Goal: Use online tool/utility: Use online tool/utility

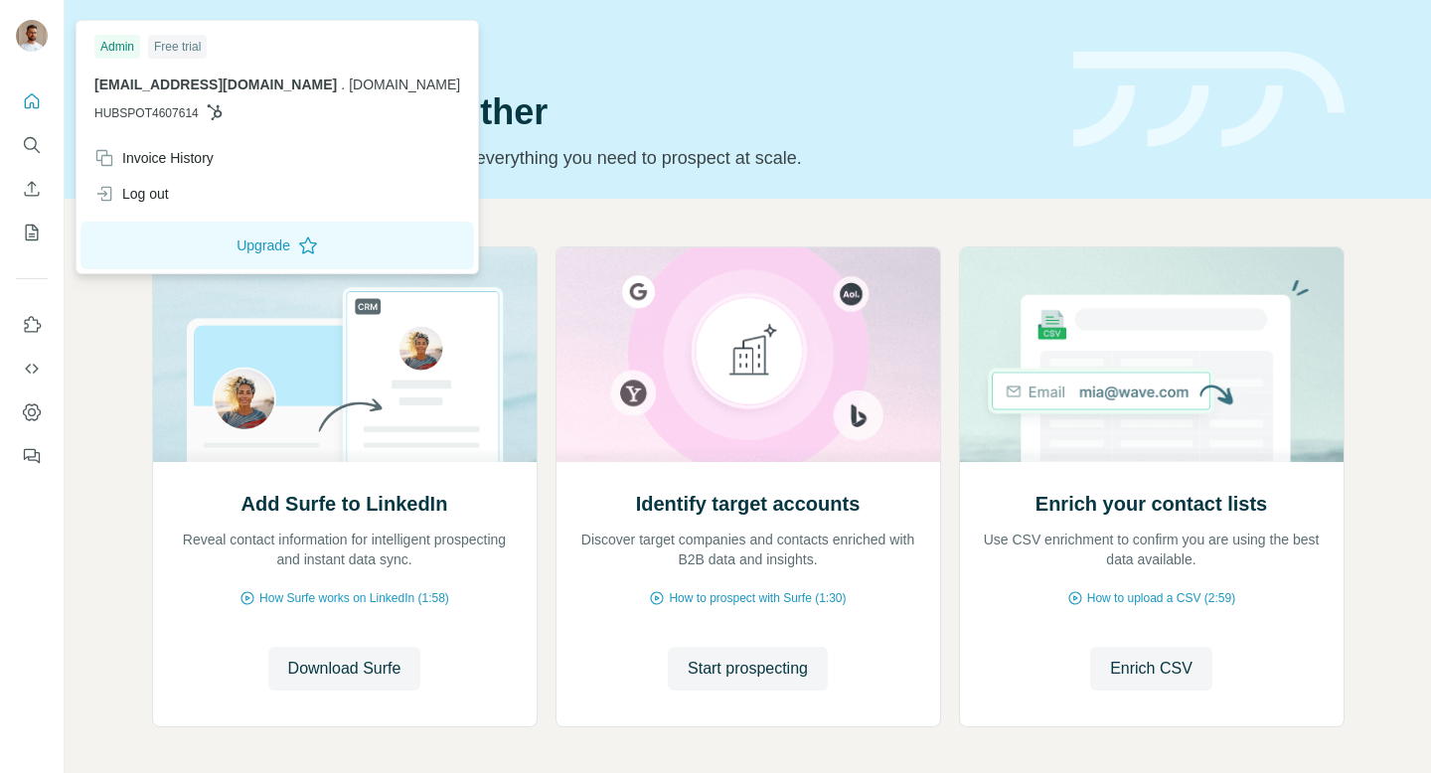
click at [173, 49] on div "Free trial" at bounding box center [177, 47] width 59 height 24
click at [27, 108] on icon "Quick start" at bounding box center [32, 101] width 20 height 20
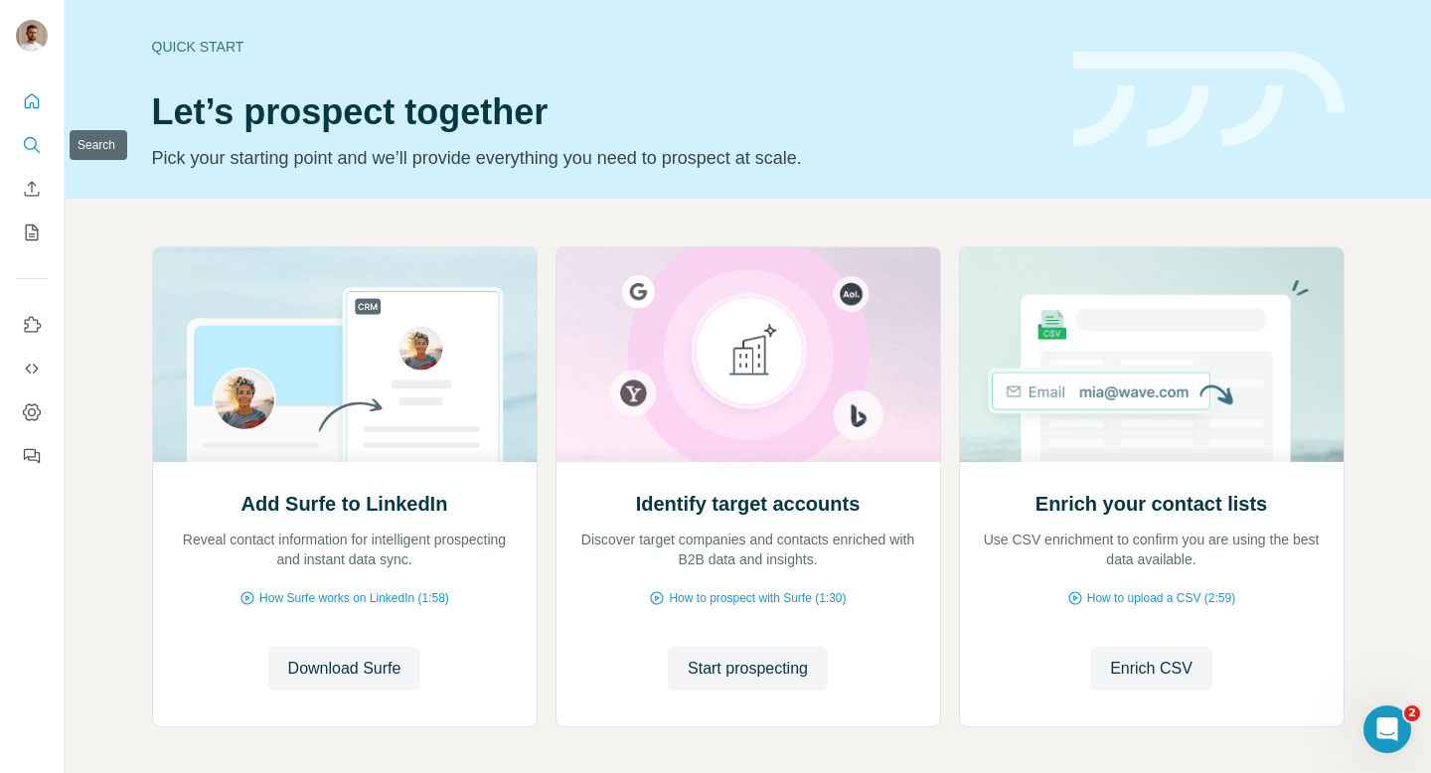
click at [32, 144] on icon "Search" at bounding box center [32, 145] width 20 height 20
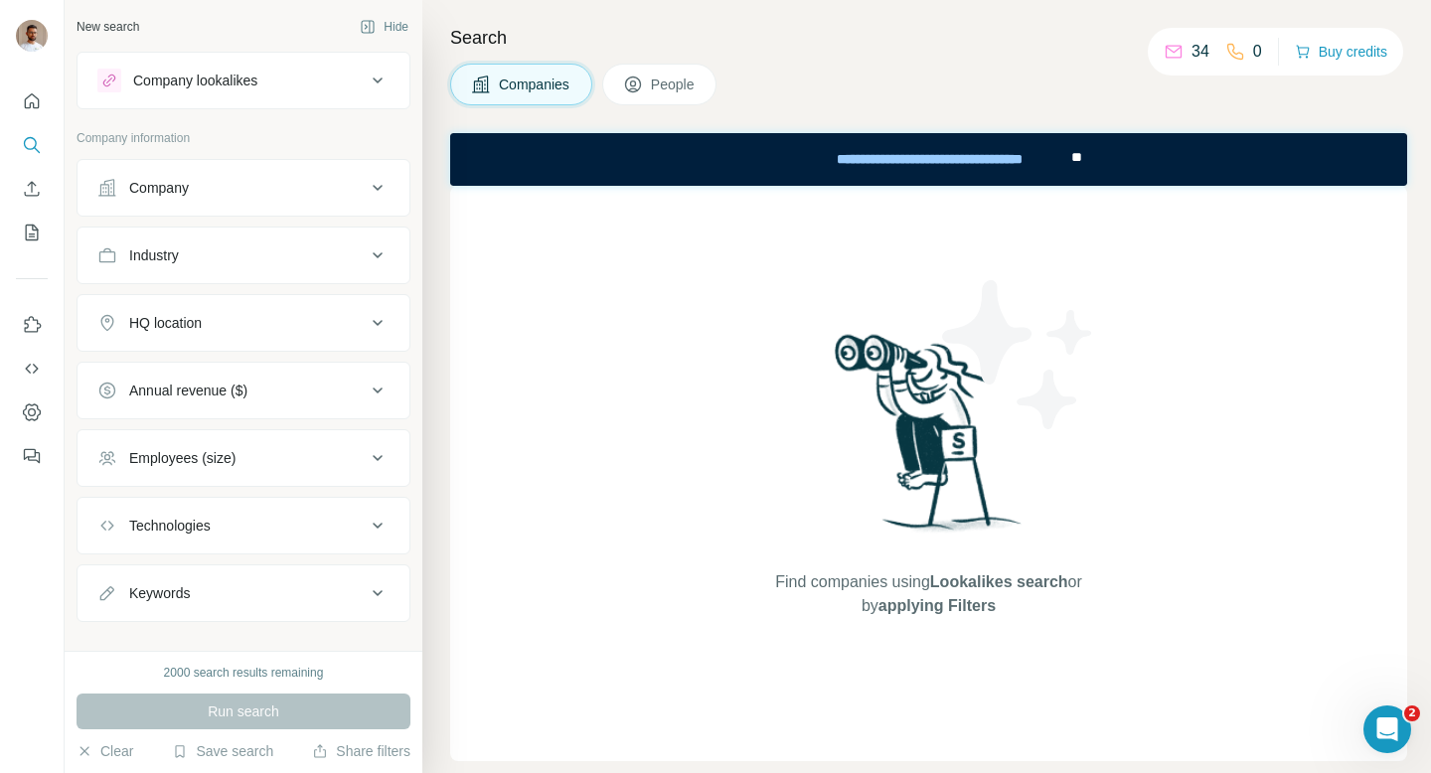
click at [178, 330] on div "HQ location" at bounding box center [165, 323] width 73 height 20
click at [181, 367] on input "text" at bounding box center [243, 373] width 292 height 36
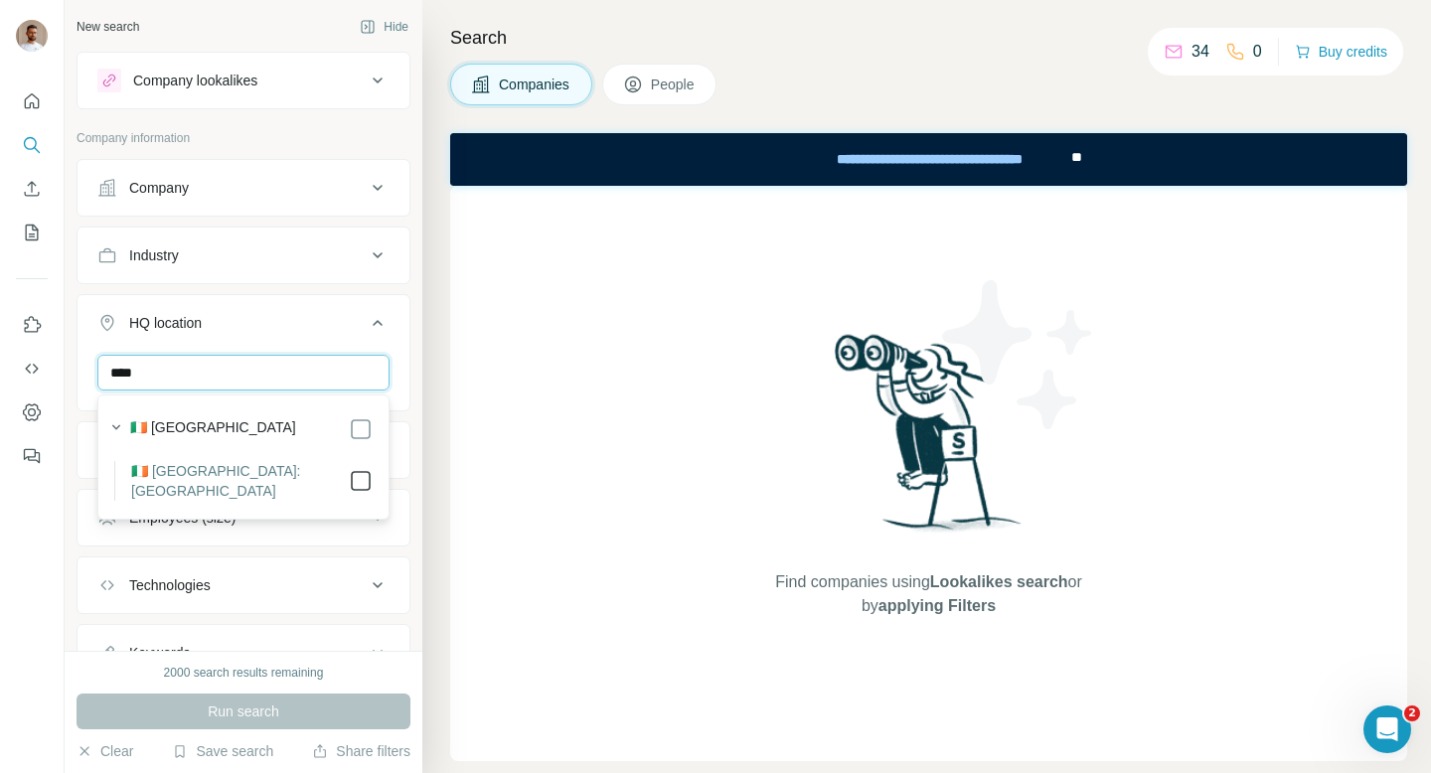
type input "****"
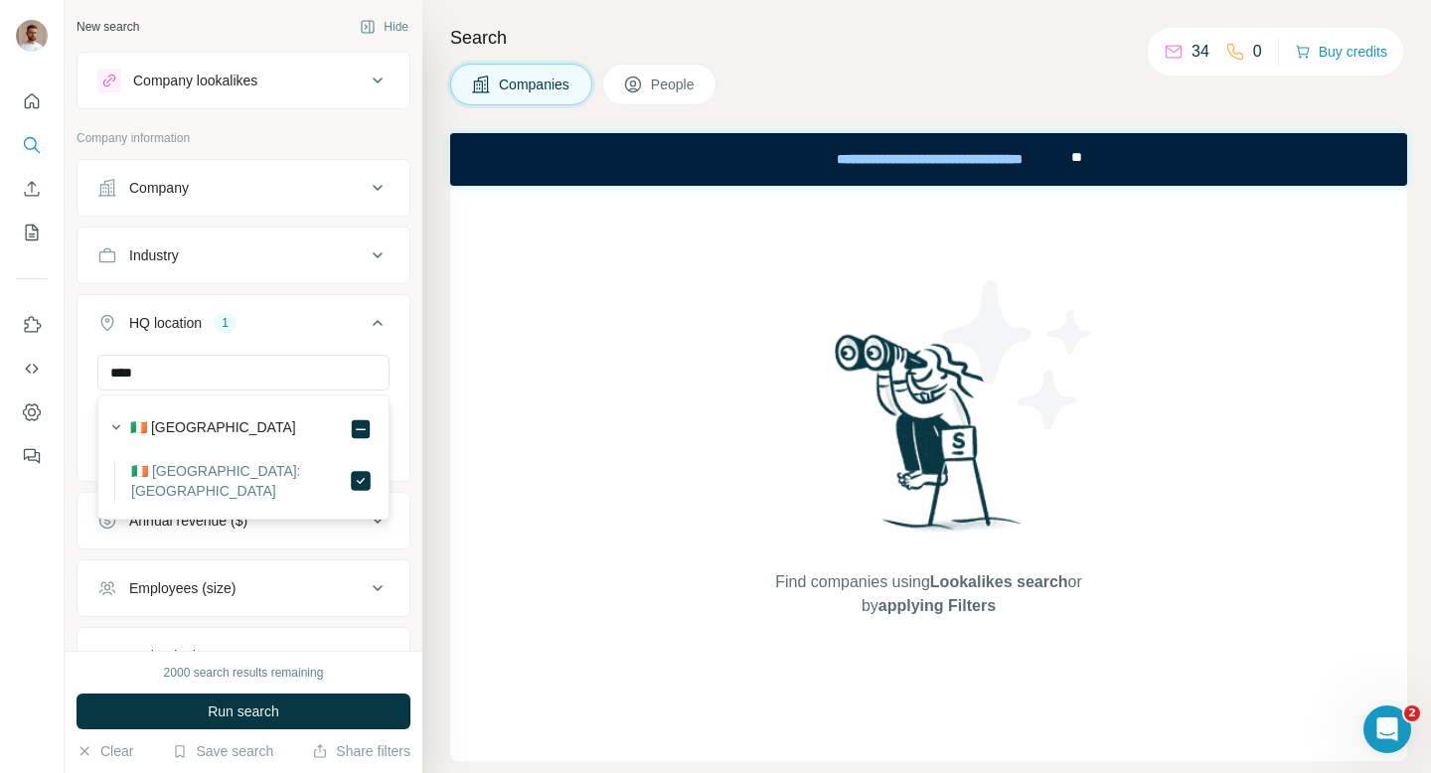
click at [405, 331] on button "HQ location 1" at bounding box center [244, 327] width 332 height 56
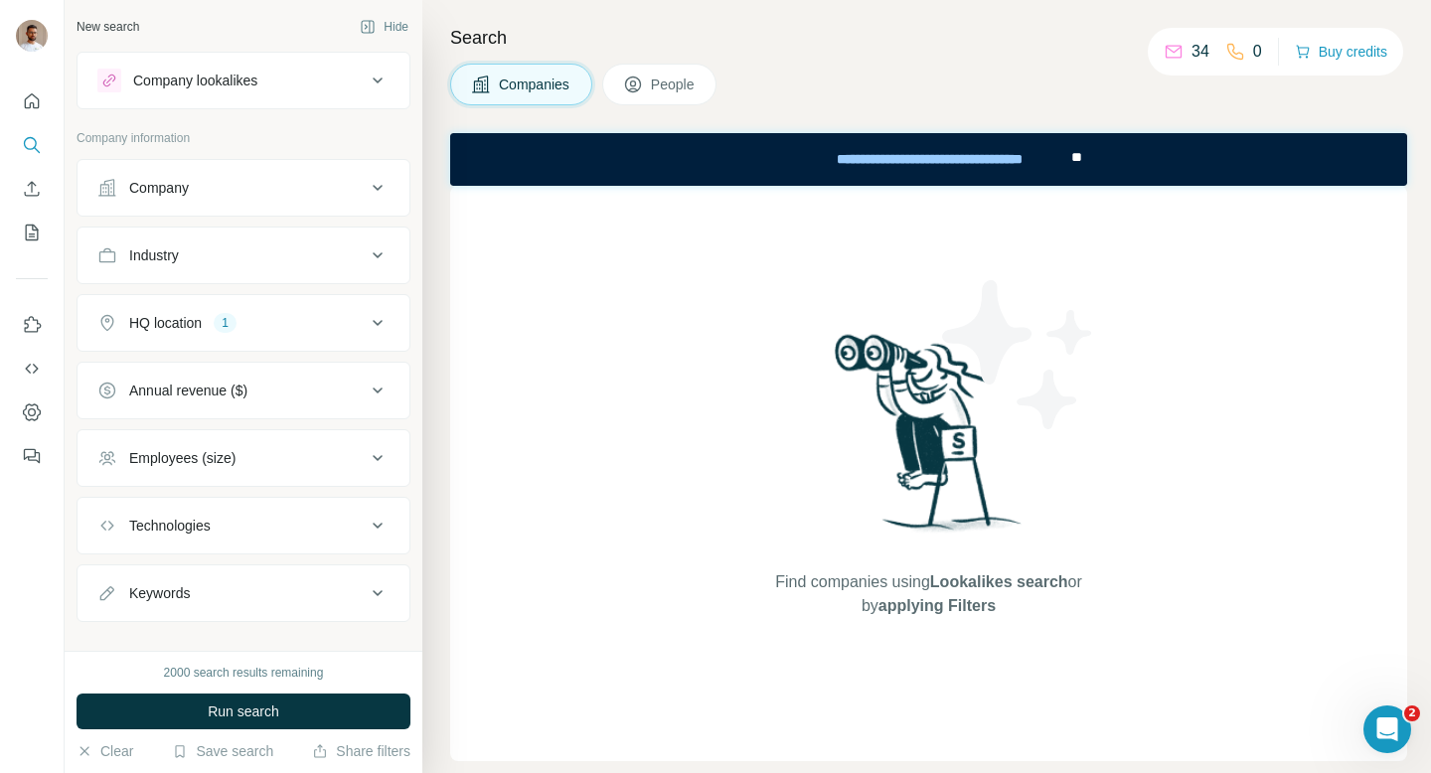
click at [307, 261] on div "Industry" at bounding box center [231, 255] width 268 height 20
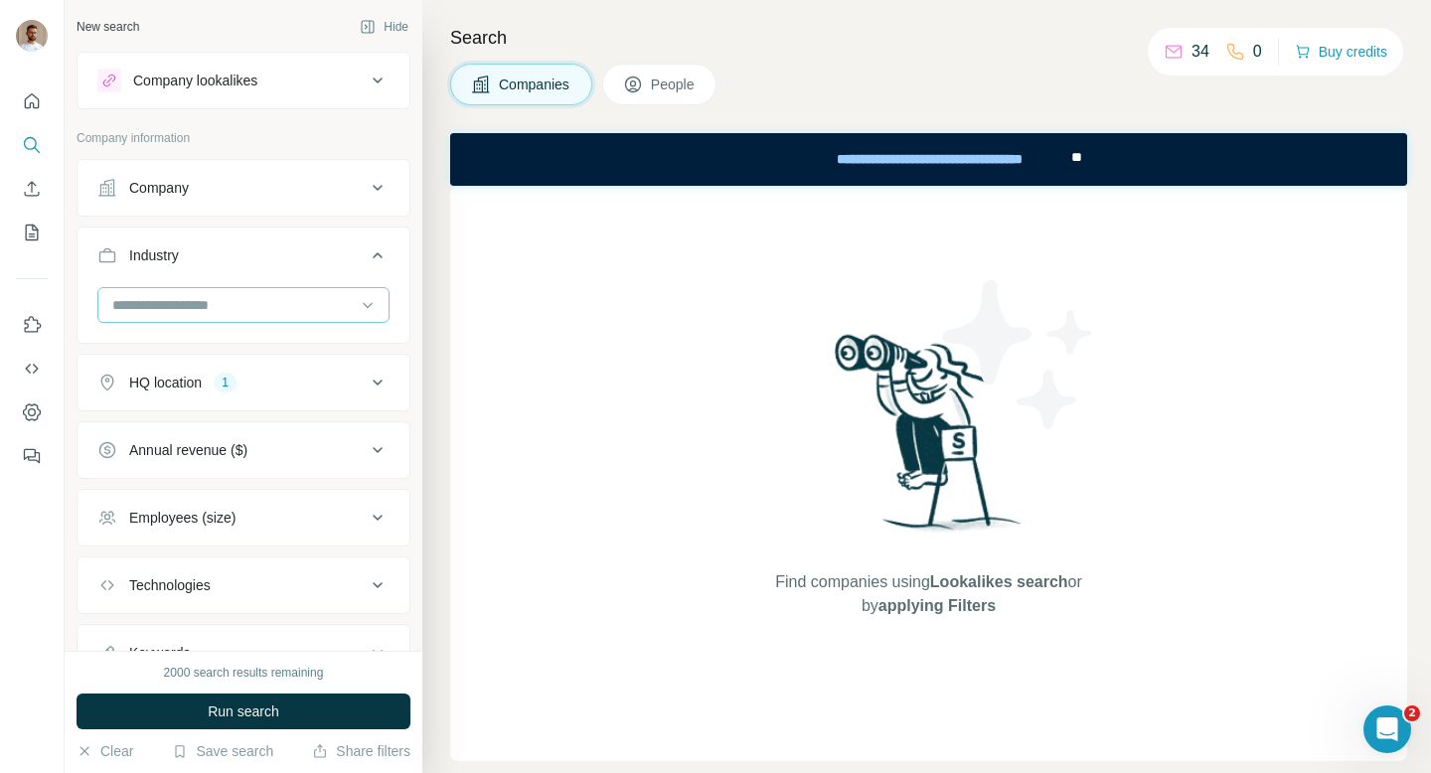
click at [234, 301] on input at bounding box center [232, 305] width 245 height 22
click at [166, 305] on input at bounding box center [232, 305] width 245 height 22
click at [236, 180] on div "Company" at bounding box center [231, 188] width 268 height 20
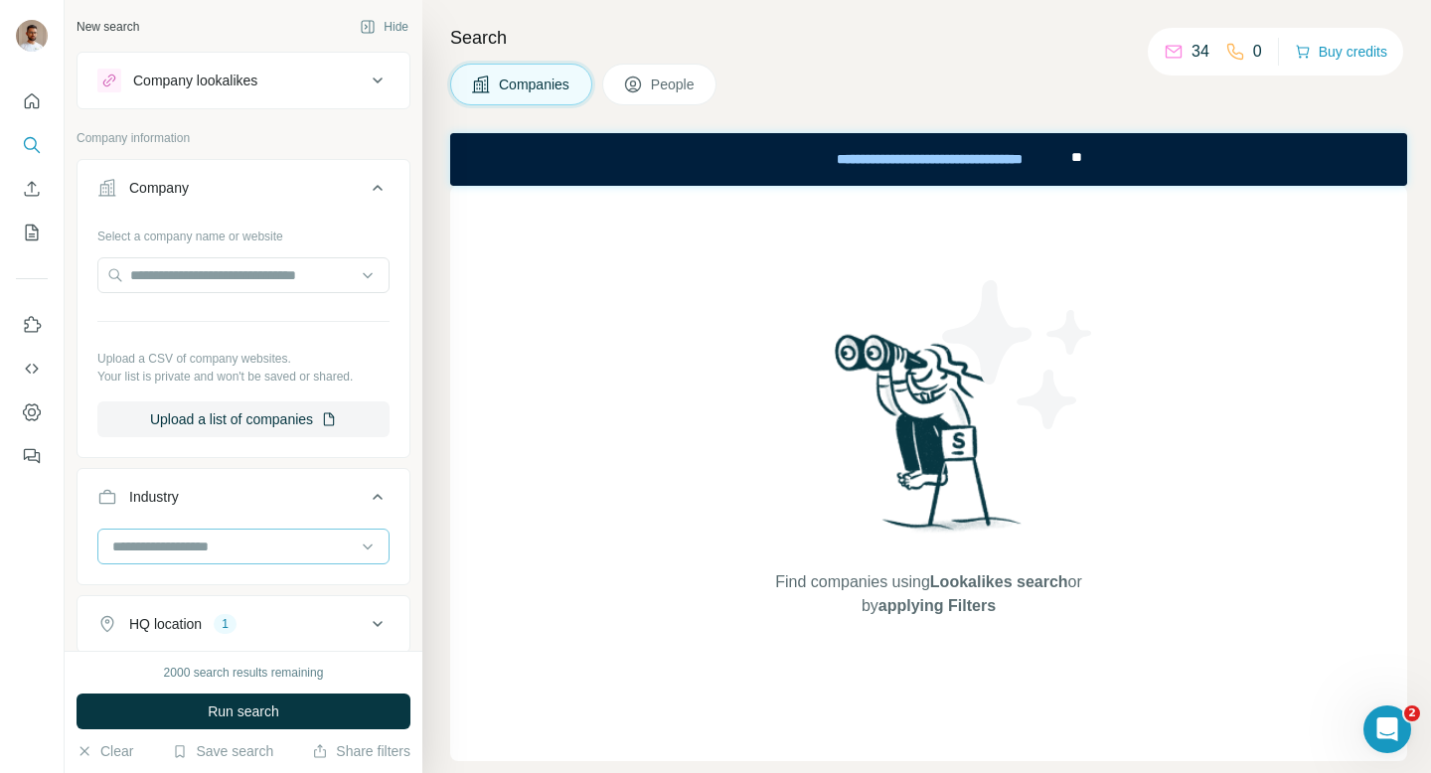
click at [254, 543] on input at bounding box center [232, 547] width 245 height 22
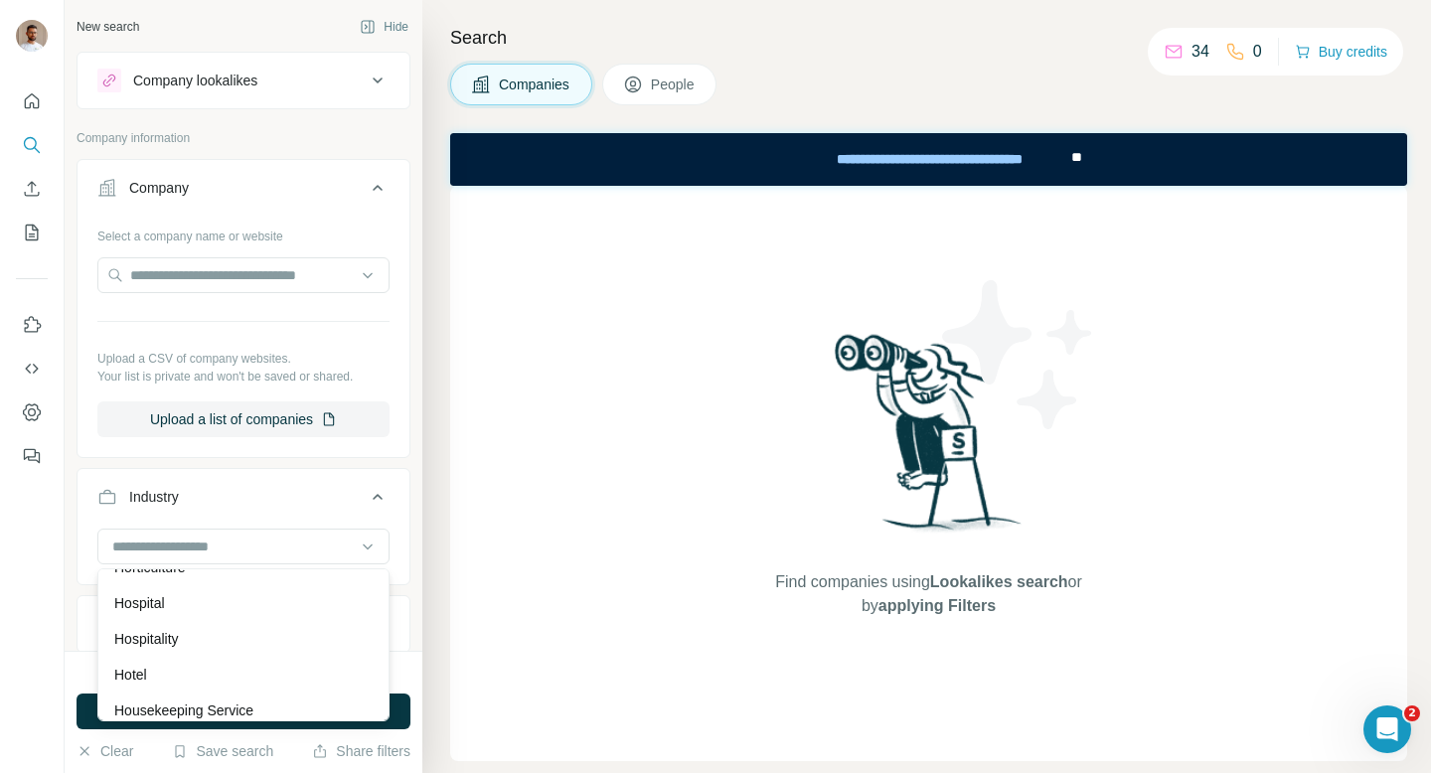
scroll to position [10083, 0]
click at [161, 683] on div "Hotel" at bounding box center [243, 667] width 282 height 36
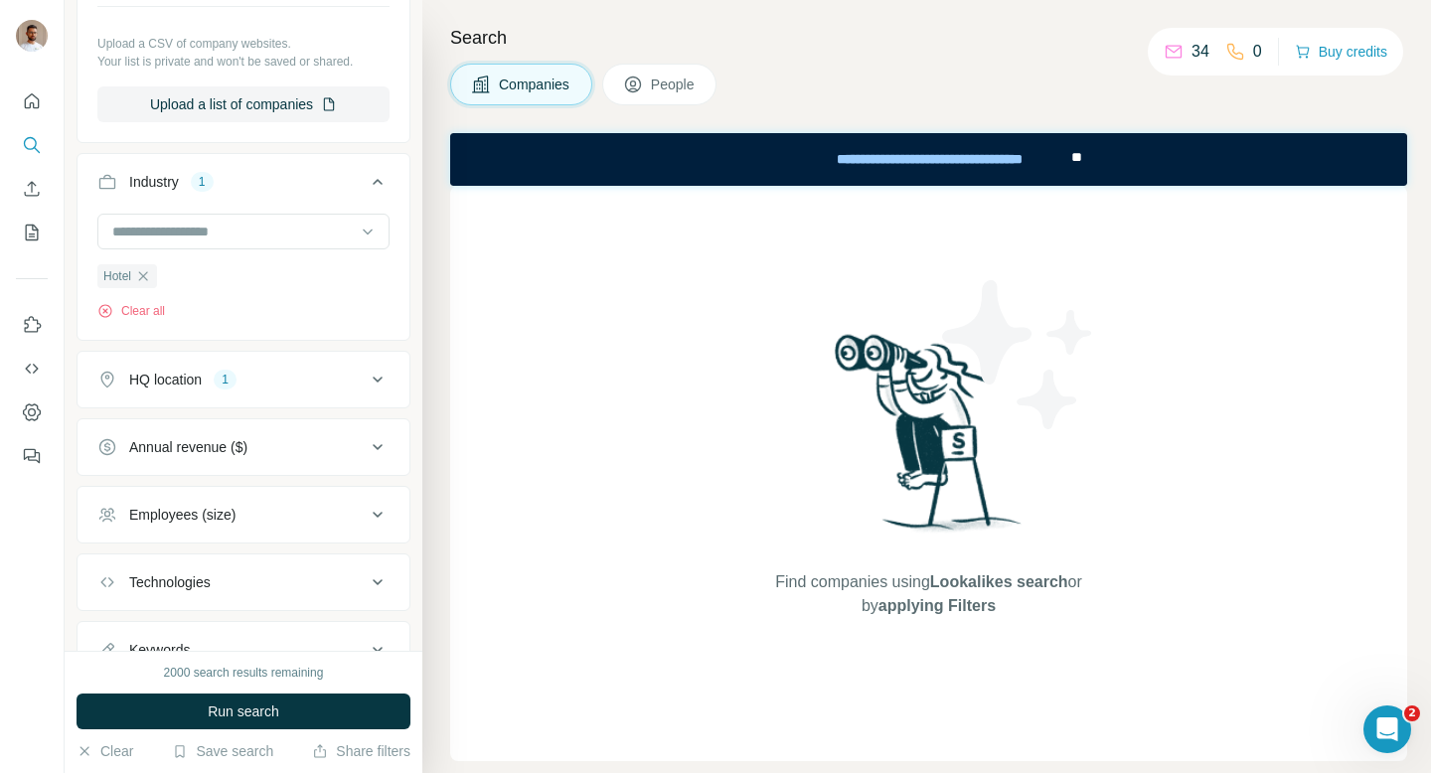
scroll to position [332, 0]
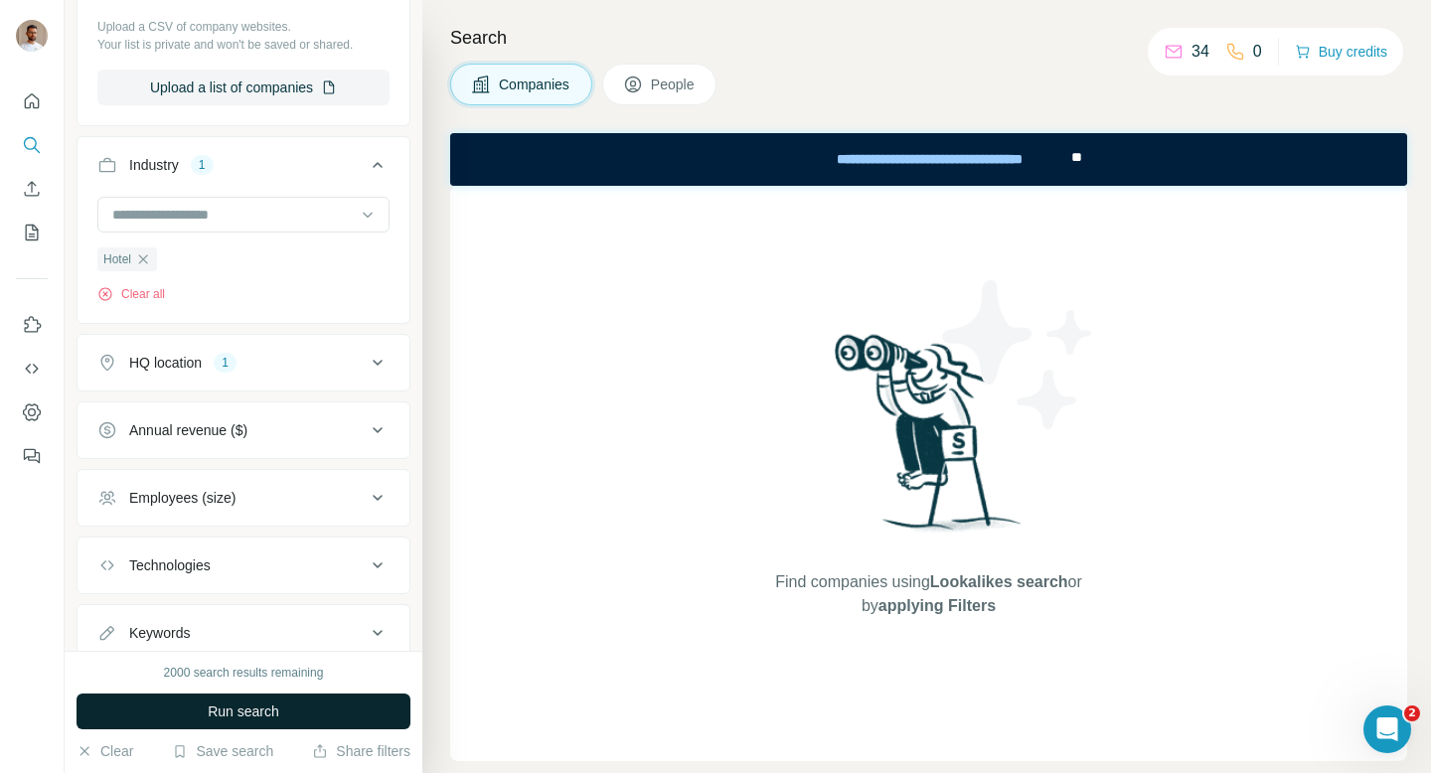
click at [252, 704] on span "Run search" at bounding box center [244, 711] width 72 height 20
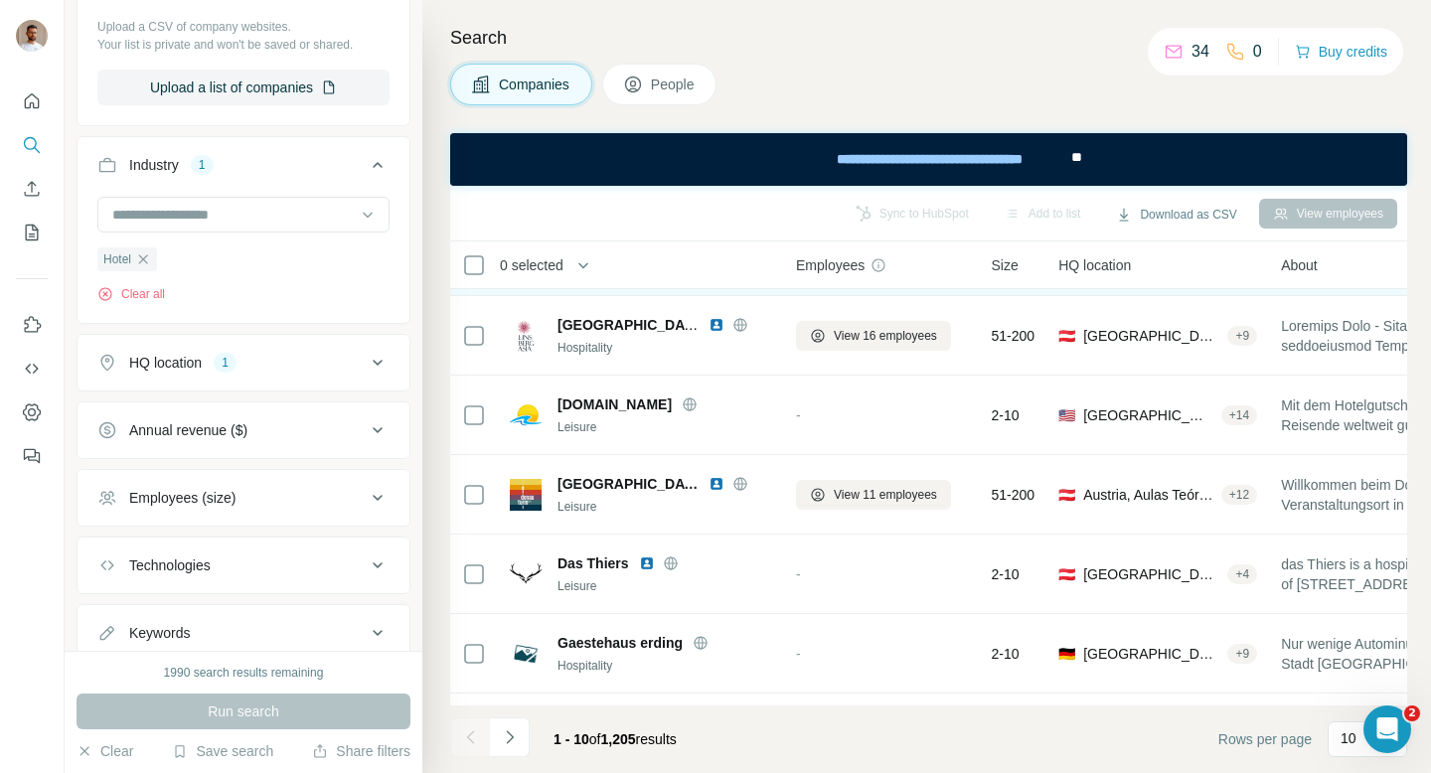
scroll to position [379, 0]
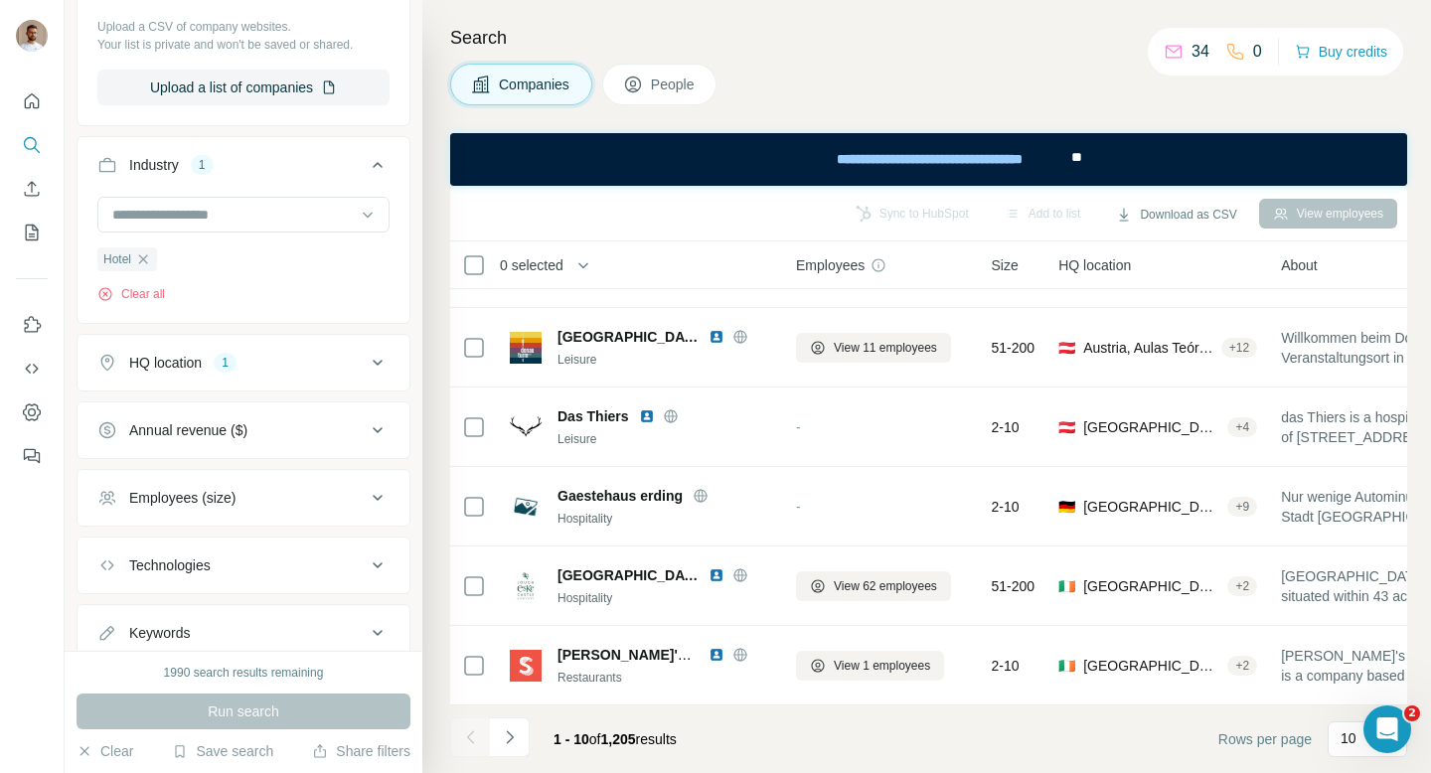
click at [290, 371] on div "HQ location 1" at bounding box center [231, 363] width 268 height 20
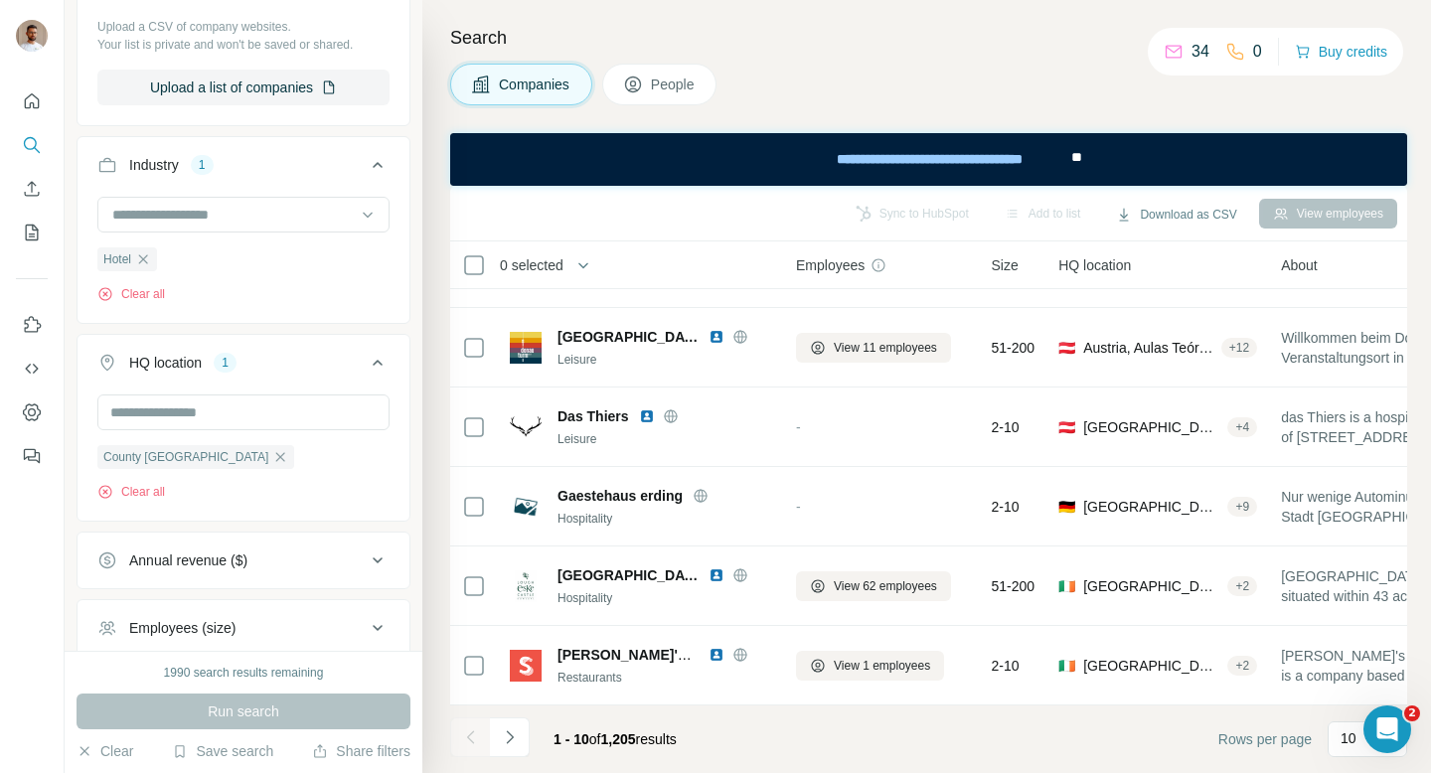
click at [290, 370] on div "HQ location 1" at bounding box center [231, 363] width 268 height 20
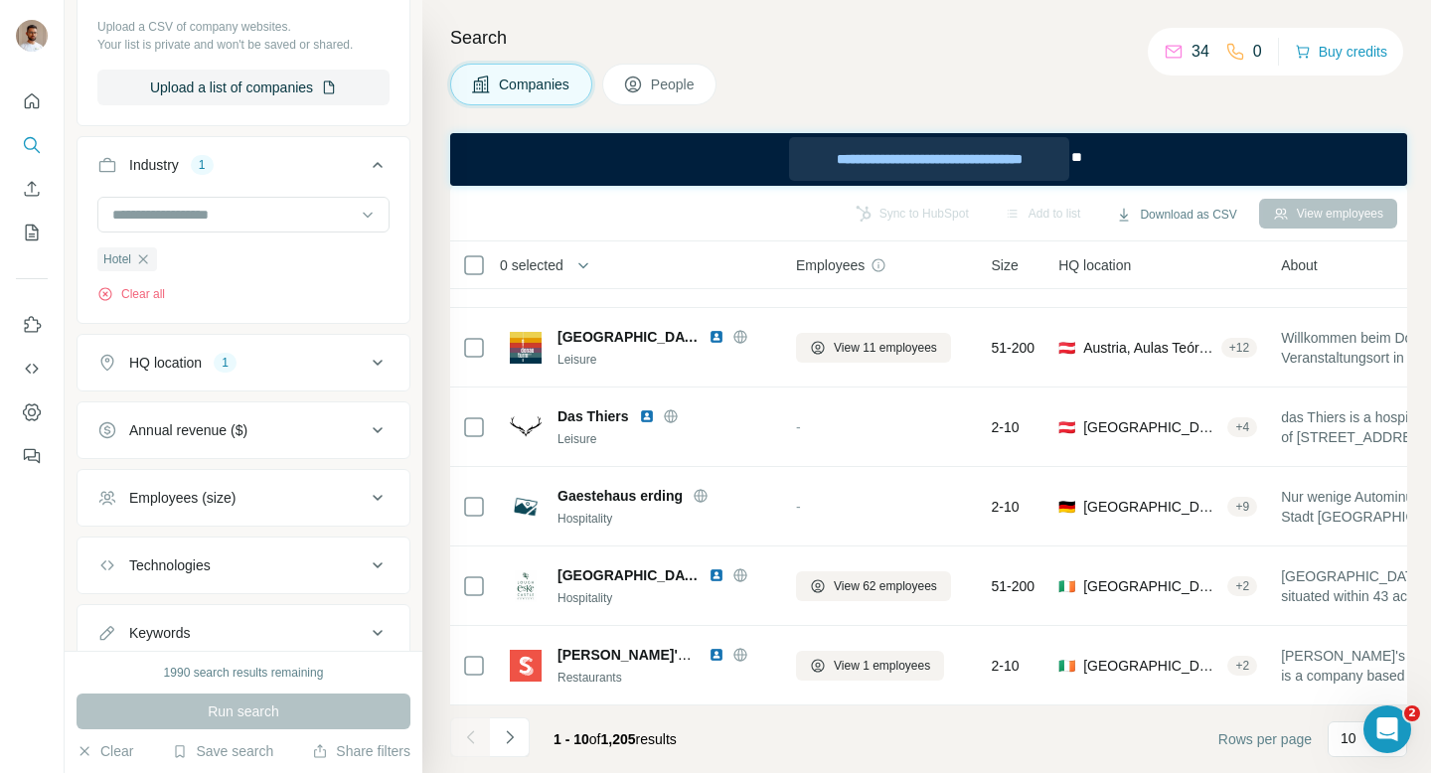
click at [889, 141] on div "**********" at bounding box center [929, 159] width 280 height 44
